Goal: Task Accomplishment & Management: Complete application form

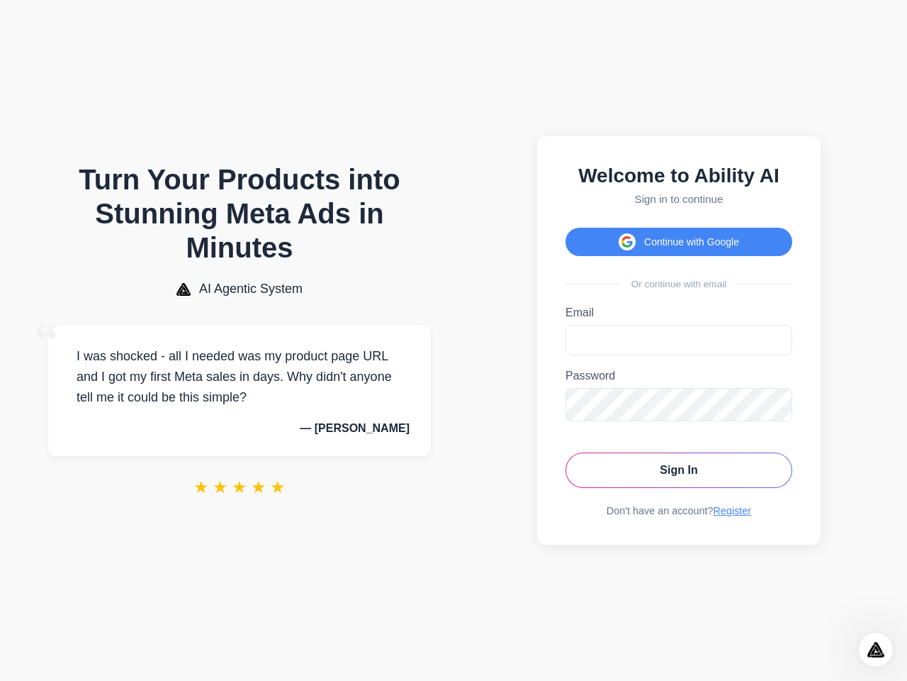
click at [679, 237] on button "Continue with Google" at bounding box center [679, 242] width 227 height 28
click at [876, 649] on icon "Open Intercom Messenger" at bounding box center [876, 649] width 23 height 23
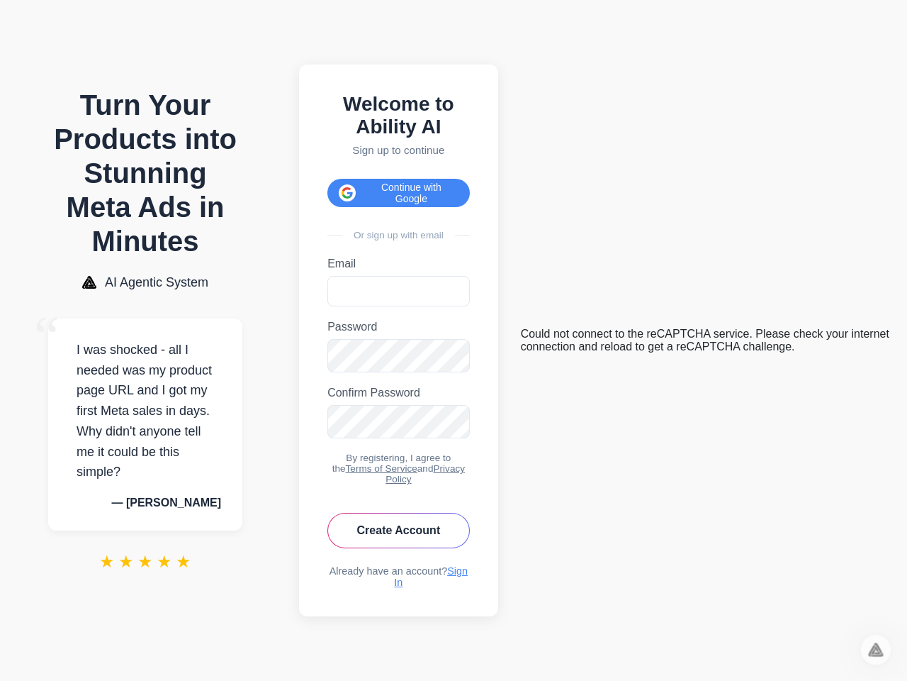
click at [403, 185] on button "Continue with Google" at bounding box center [399, 193] width 142 height 28
click at [876, 649] on icon "Open Intercom Messenger" at bounding box center [876, 649] width 23 height 23
